Goal: Navigation & Orientation: Find specific page/section

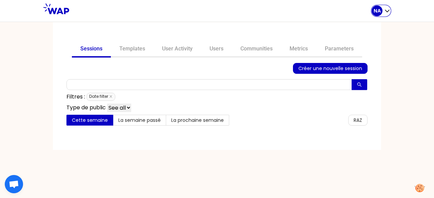
click at [378, 14] on p "NA" at bounding box center [376, 10] width 7 height 7
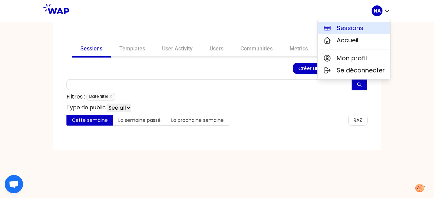
click at [351, 28] on span "Sessions" at bounding box center [350, 27] width 27 height 9
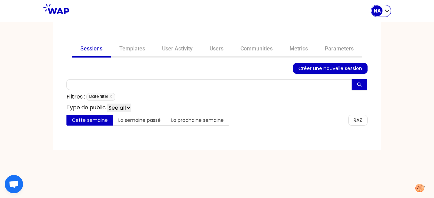
click at [386, 13] on icon "button" at bounding box center [387, 10] width 7 height 7
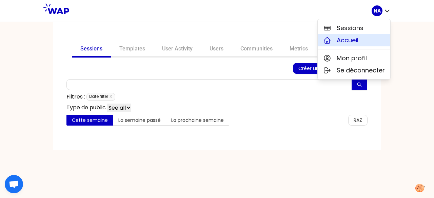
click at [363, 40] on button "Accueil" at bounding box center [354, 40] width 73 height 12
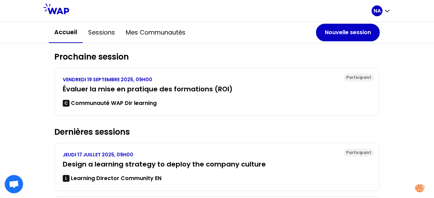
scroll to position [68, 0]
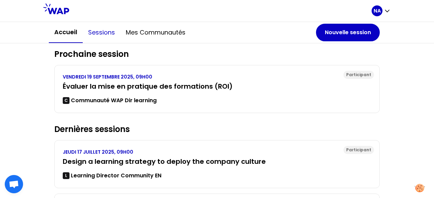
click at [97, 31] on button "Sessions" at bounding box center [102, 32] width 38 height 20
